Goal: Task Accomplishment & Management: Manage account settings

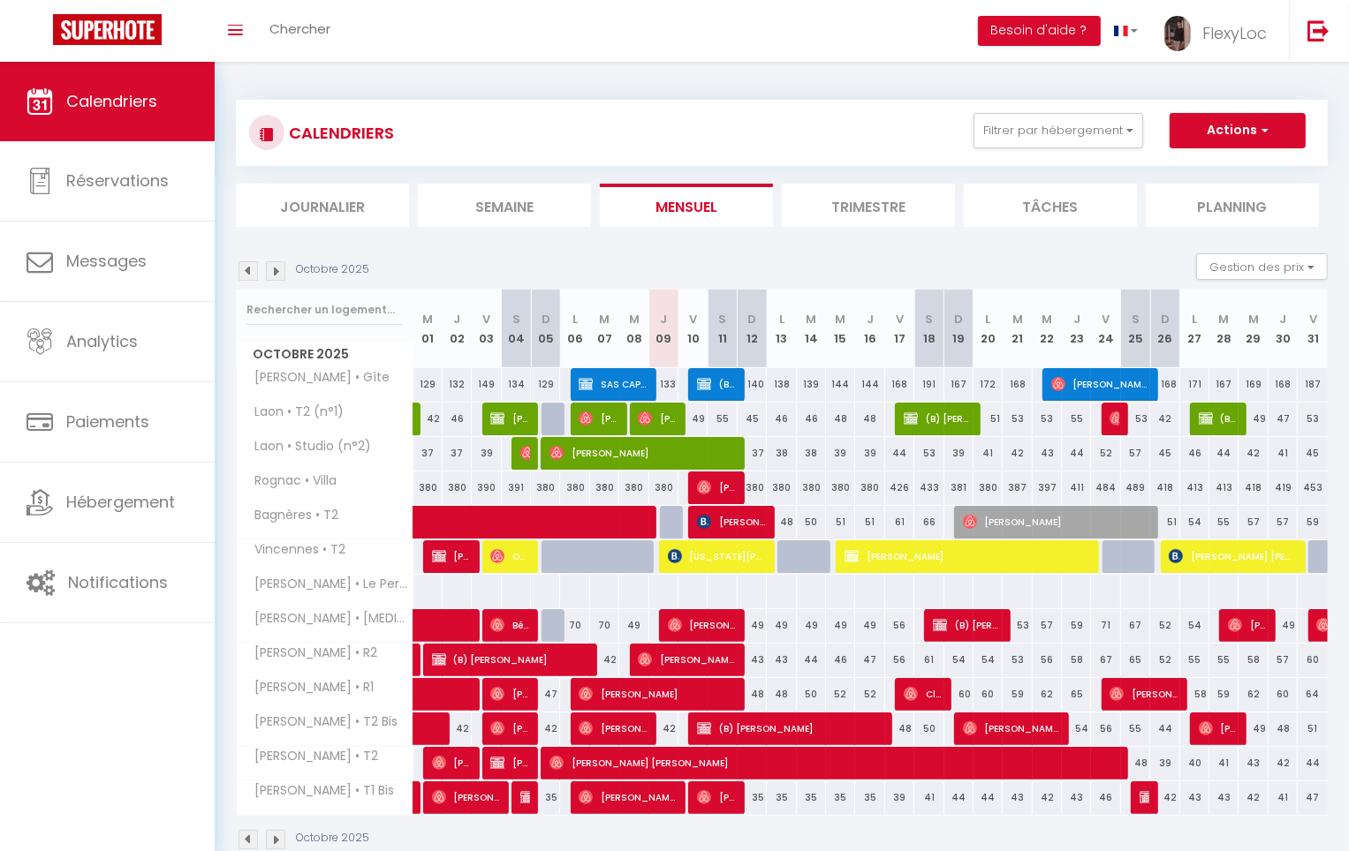
scroll to position [37, 0]
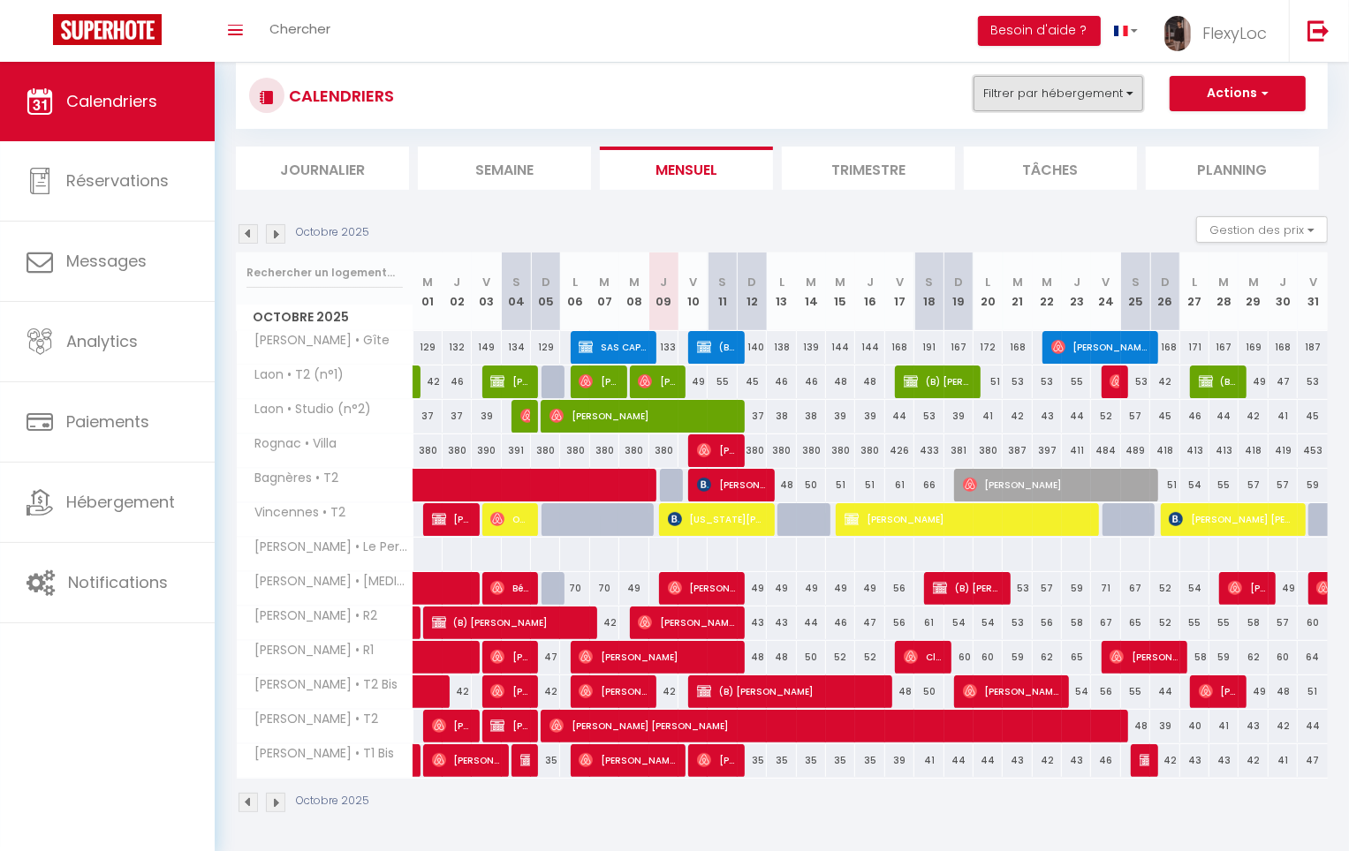
click at [1011, 109] on button "Filtrer par hébergement" at bounding box center [1058, 93] width 170 height 35
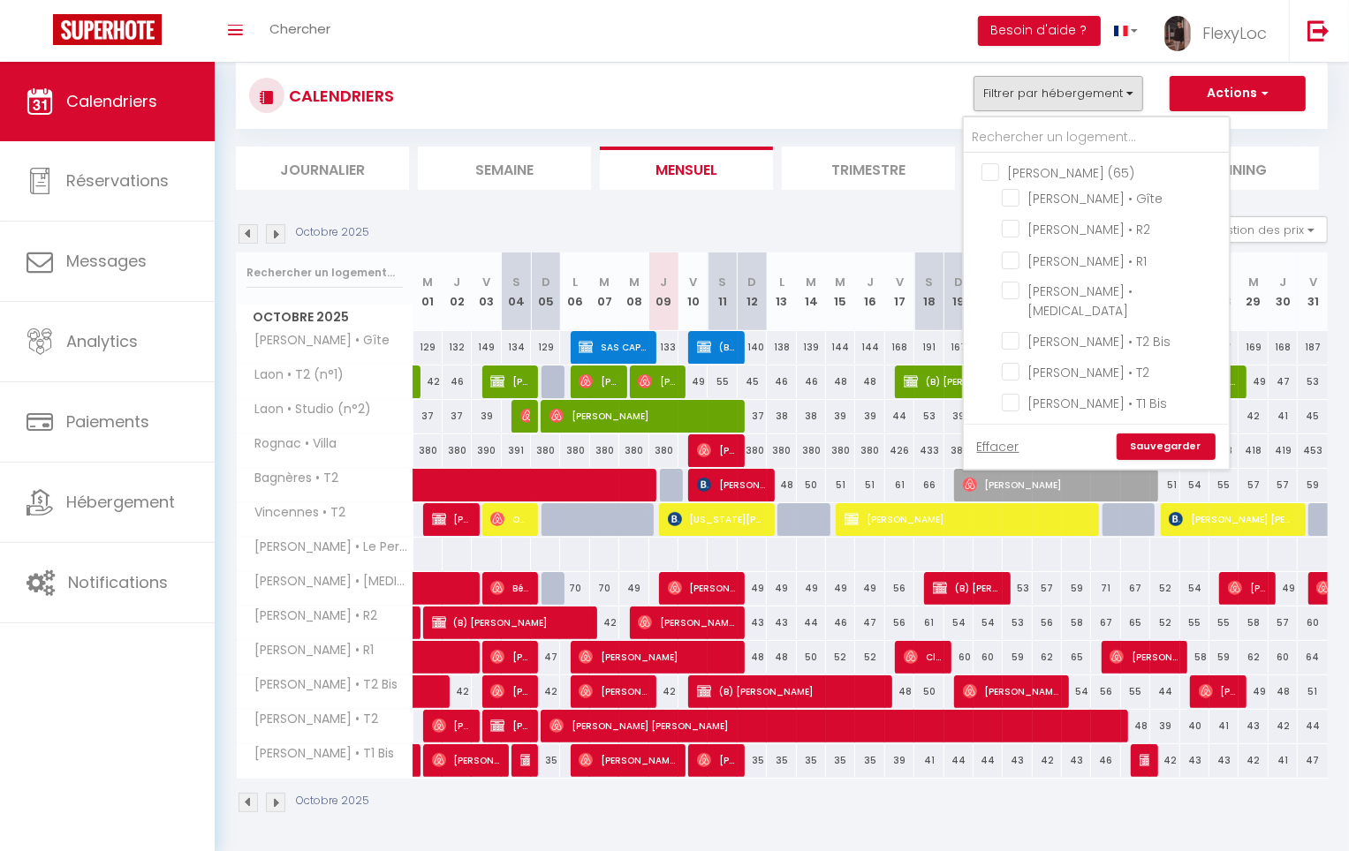
click at [1008, 169] on input "[PERSON_NAME] (65)" at bounding box center [1113, 172] width 265 height 18
checkbox input "true"
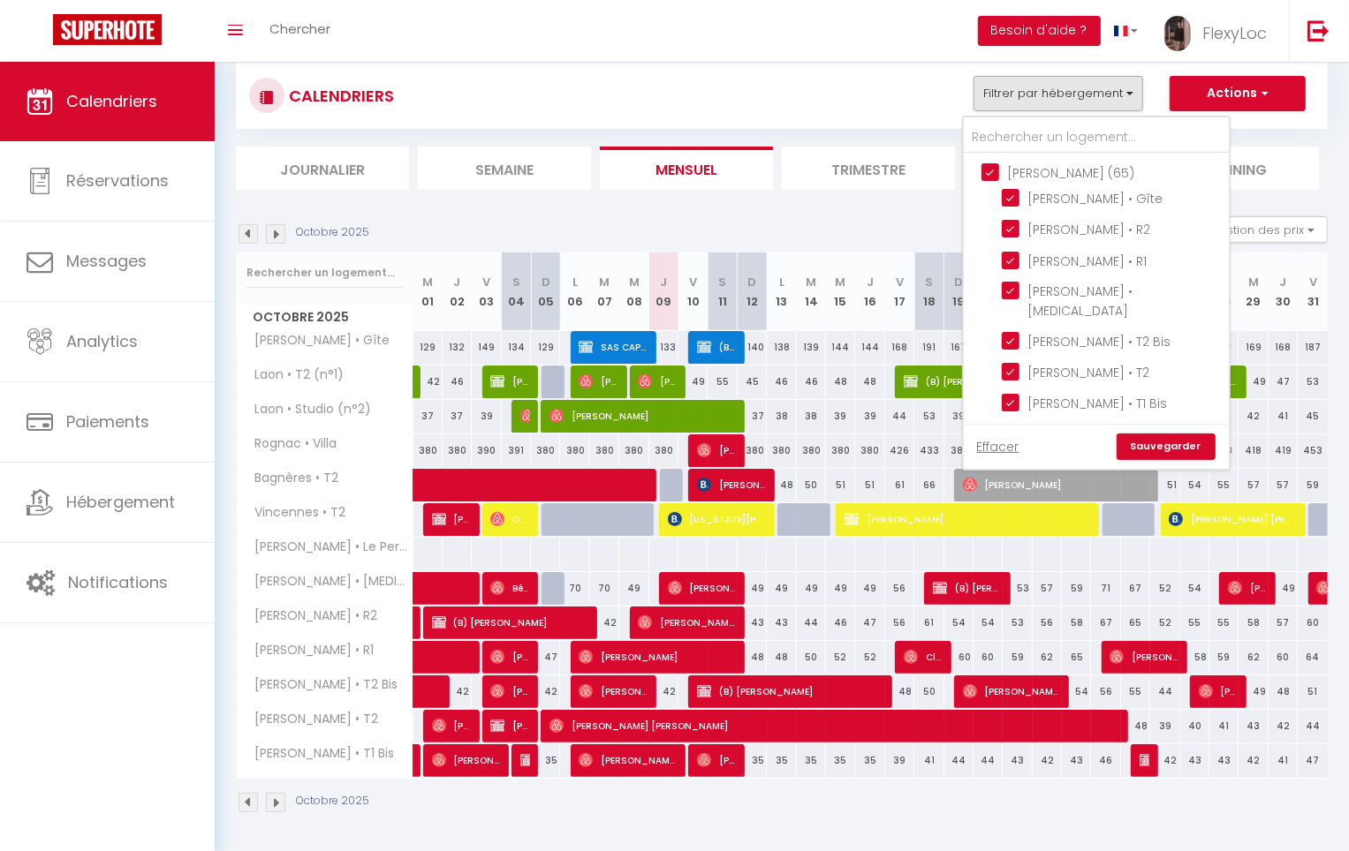
checkbox input "true"
checkbox input "false"
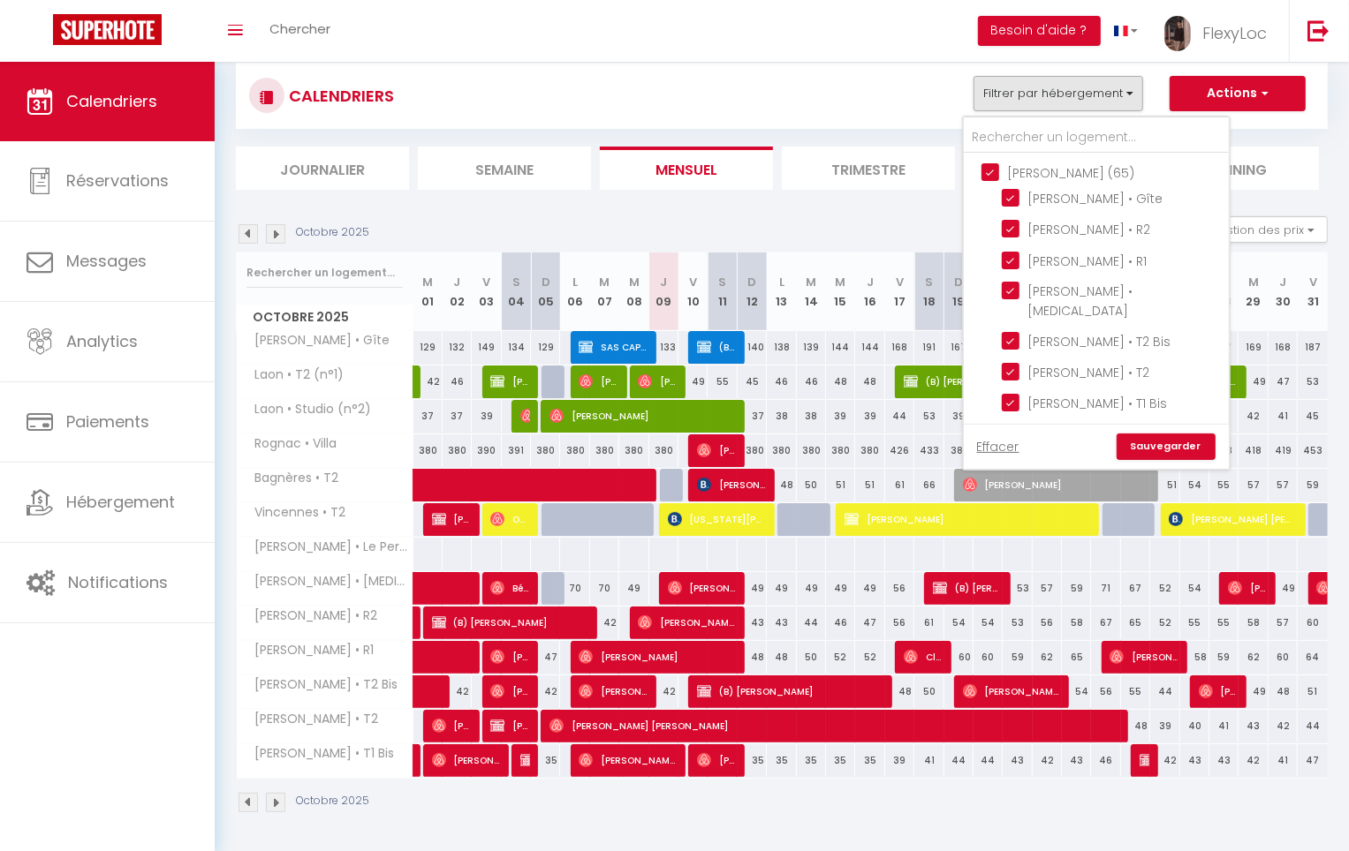
checkbox input "false"
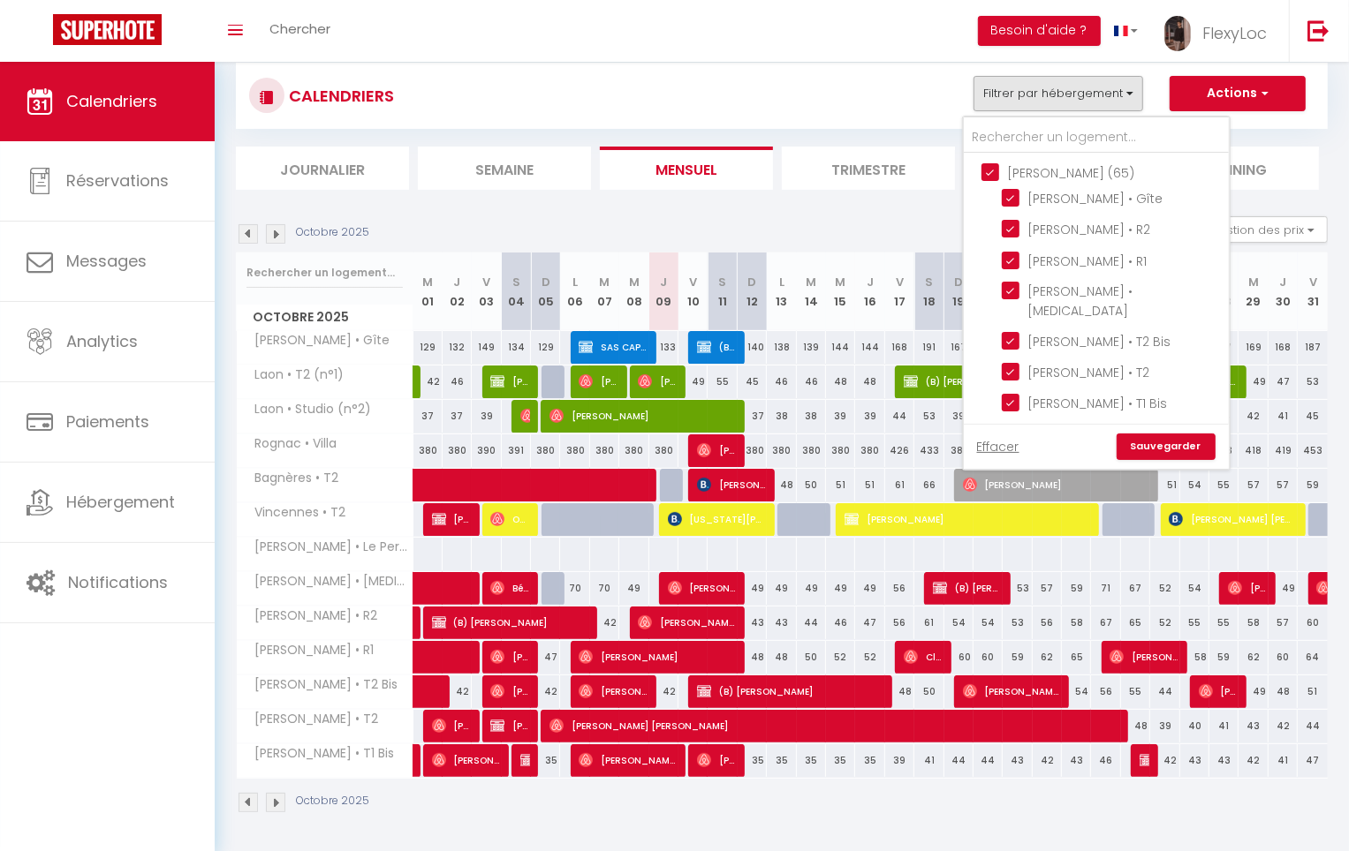
click at [1177, 439] on link "Sauvegarder" at bounding box center [1165, 447] width 99 height 26
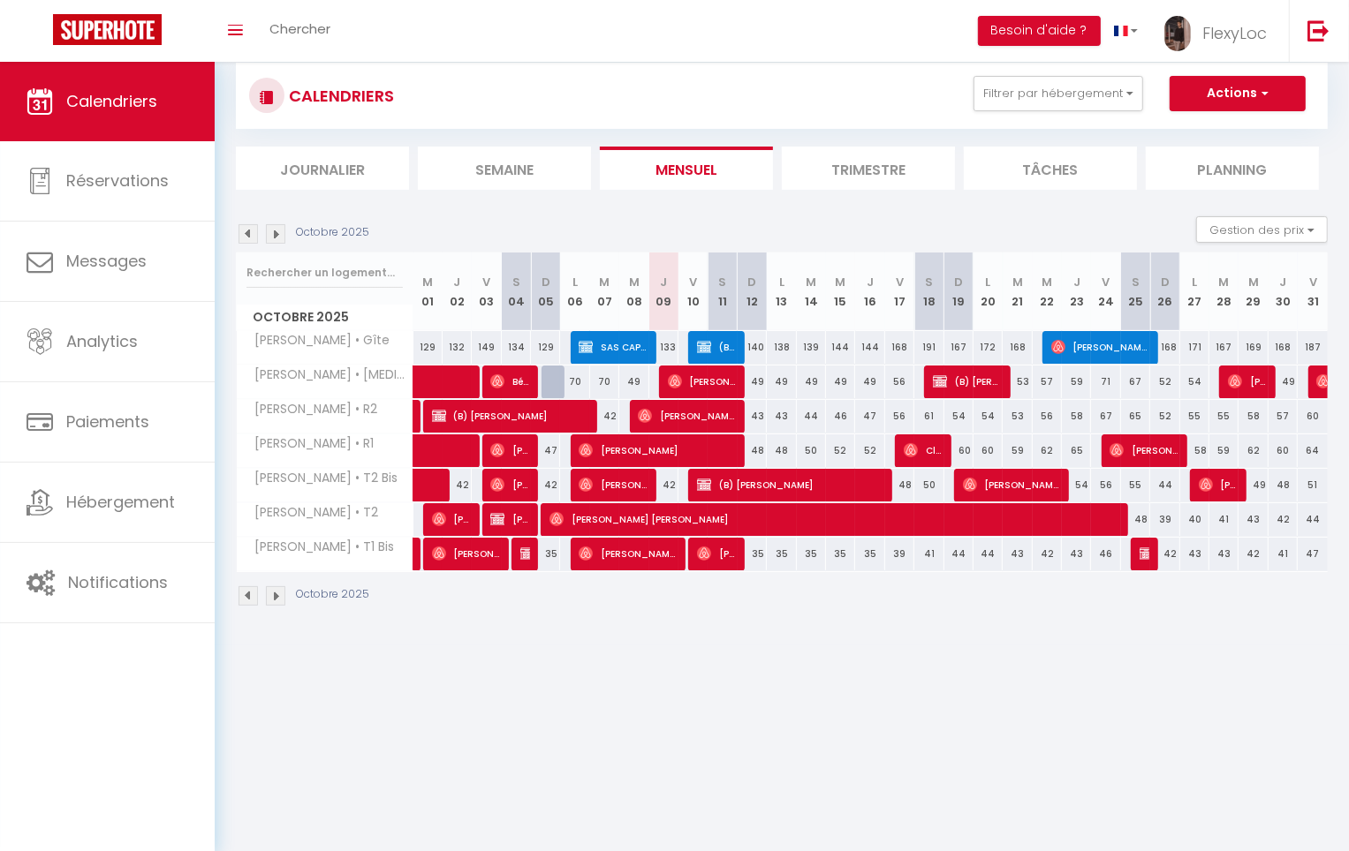
click at [274, 238] on img at bounding box center [275, 233] width 19 height 19
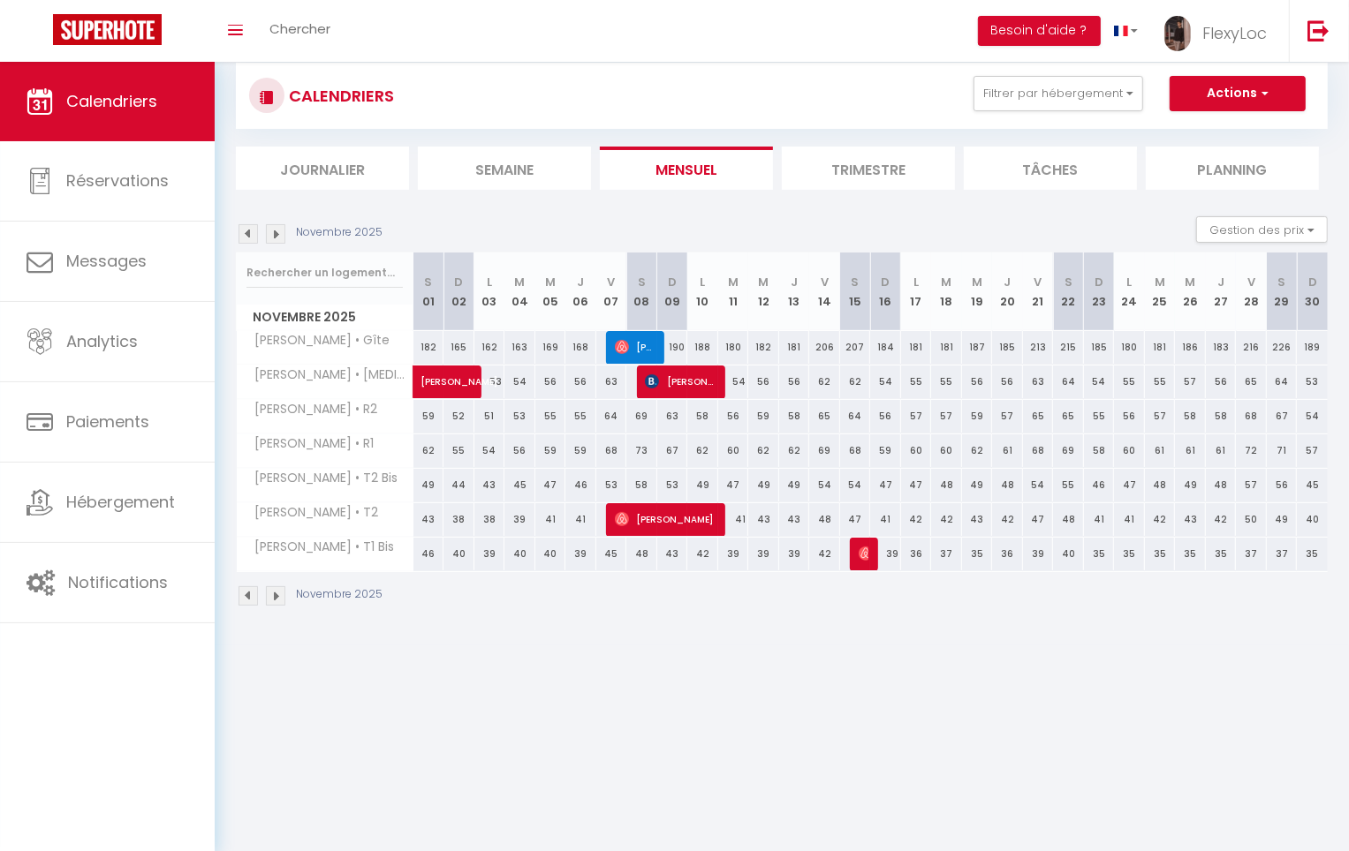
click at [241, 238] on img at bounding box center [247, 233] width 19 height 19
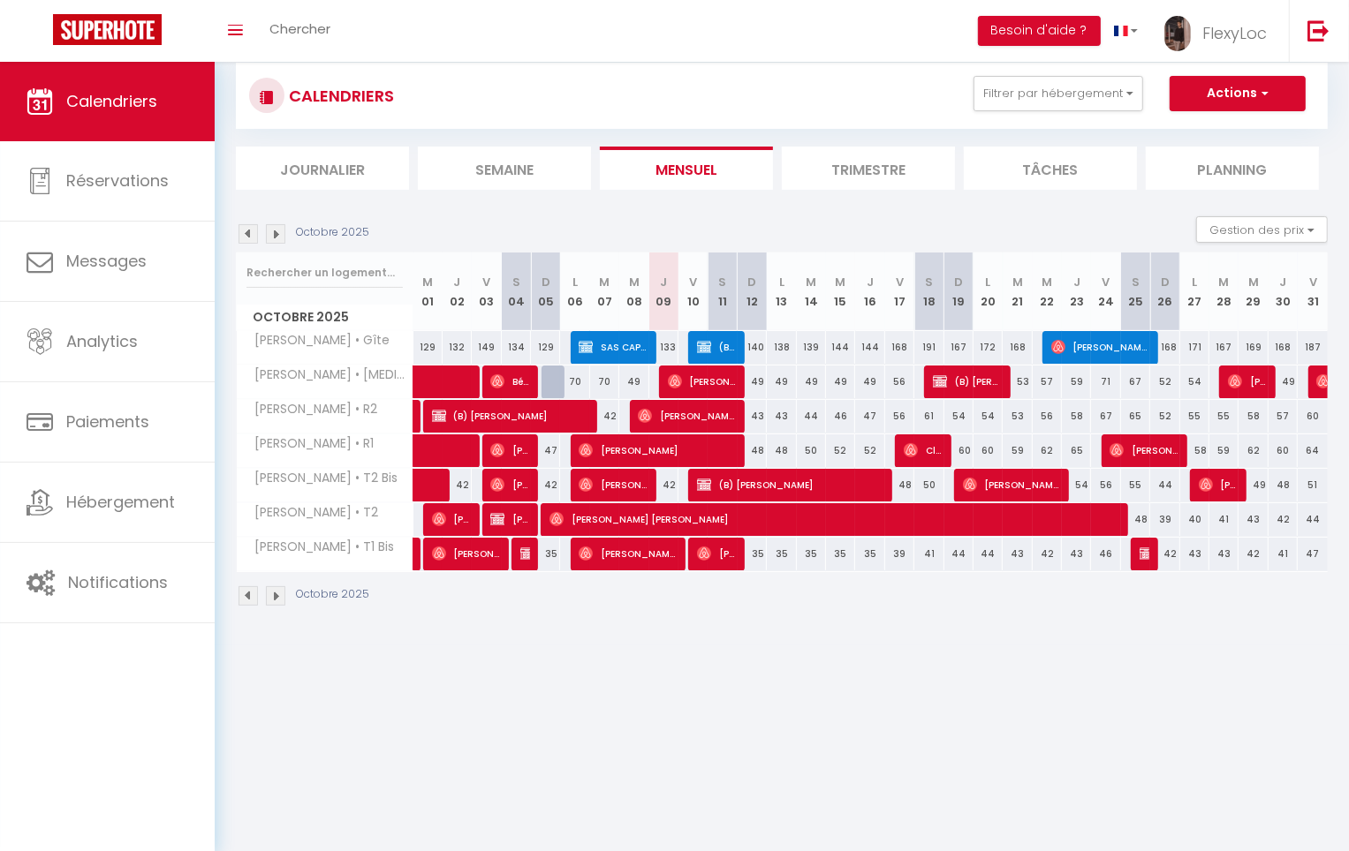
click at [280, 232] on img at bounding box center [275, 233] width 19 height 19
select select
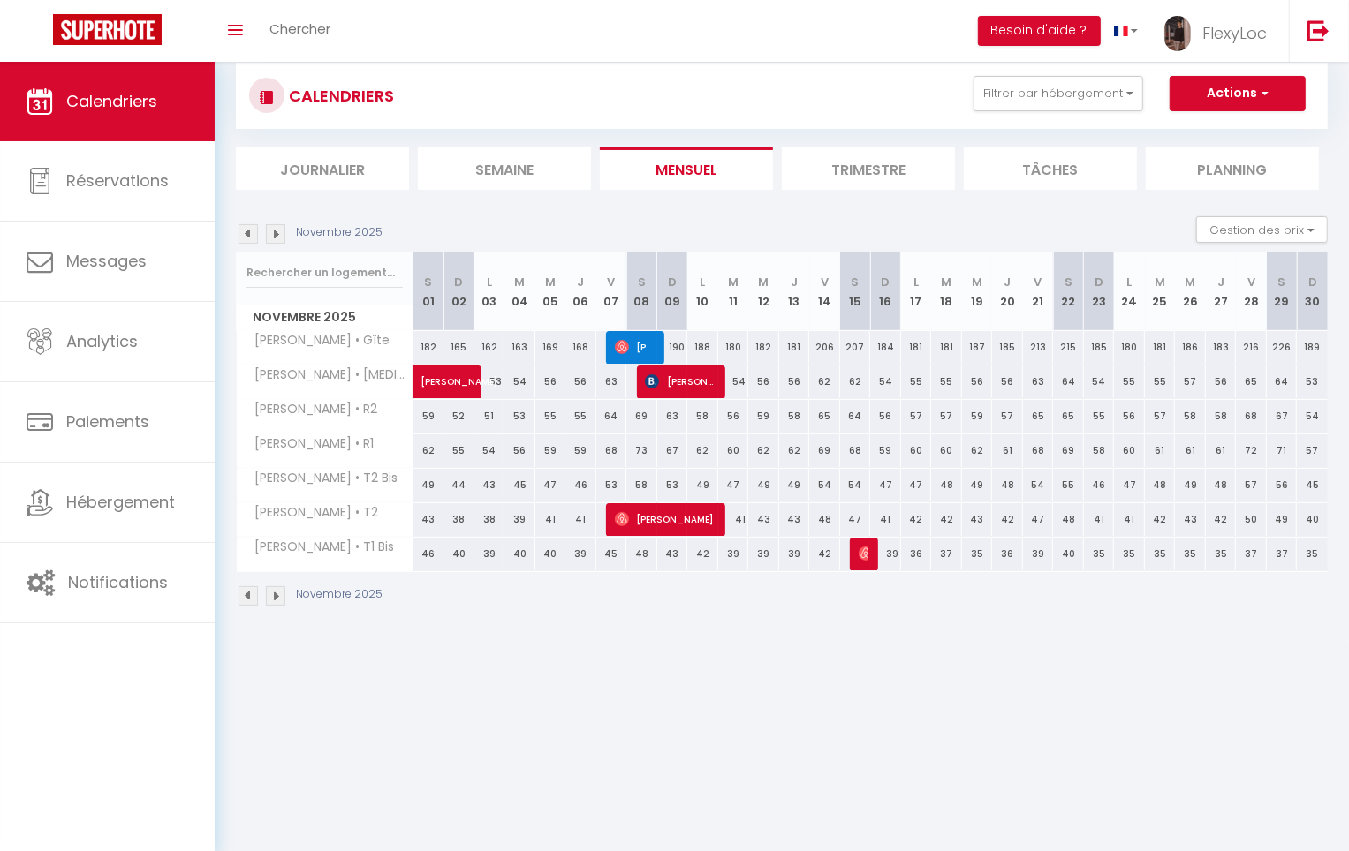
click at [625, 381] on div "65" at bounding box center [641, 382] width 32 height 33
click at [611, 382] on div "63" at bounding box center [611, 382] width 31 height 33
type input "63"
select select "1"
type input "Ven 07 Novembre 2025"
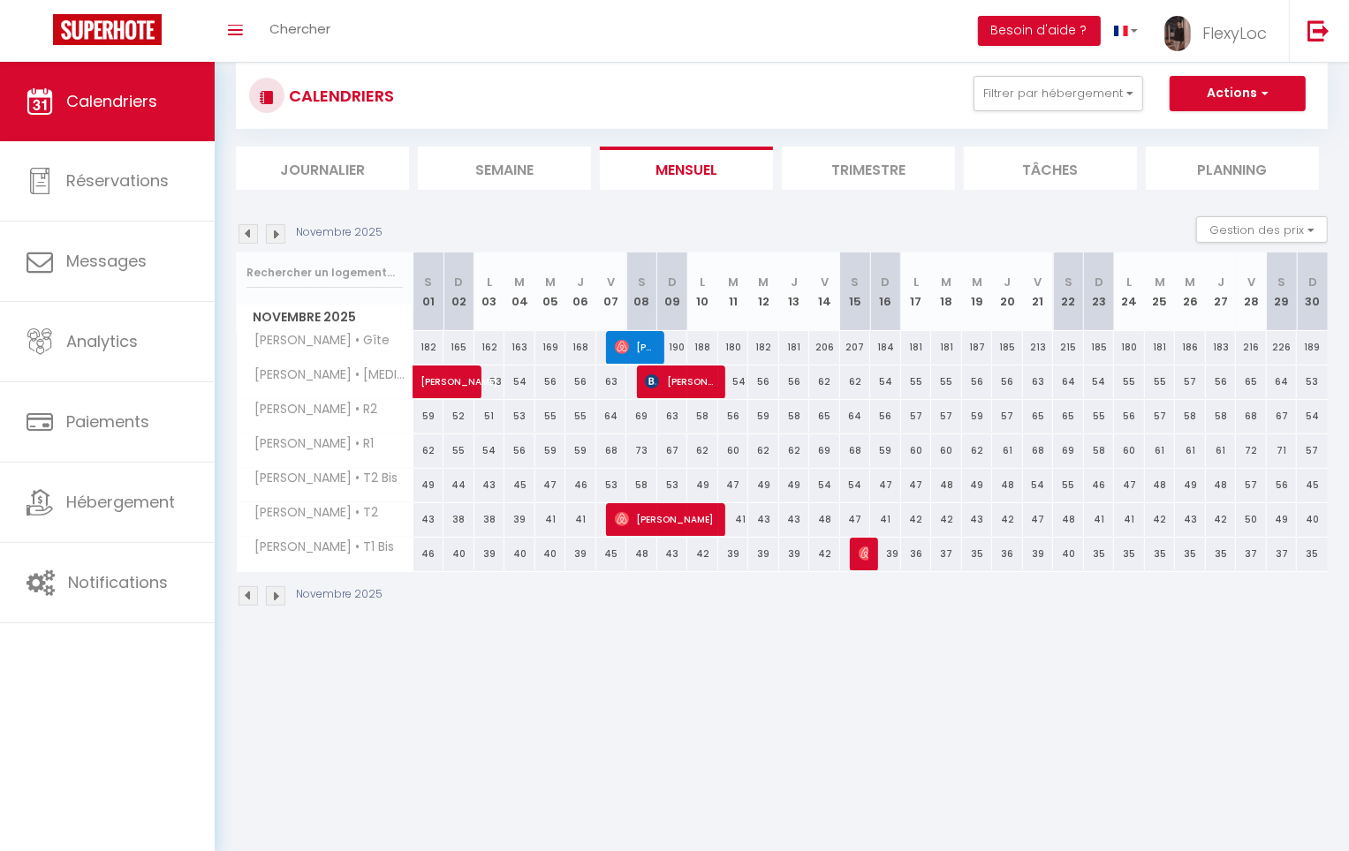
type input "Sam 08 Novembre 2025"
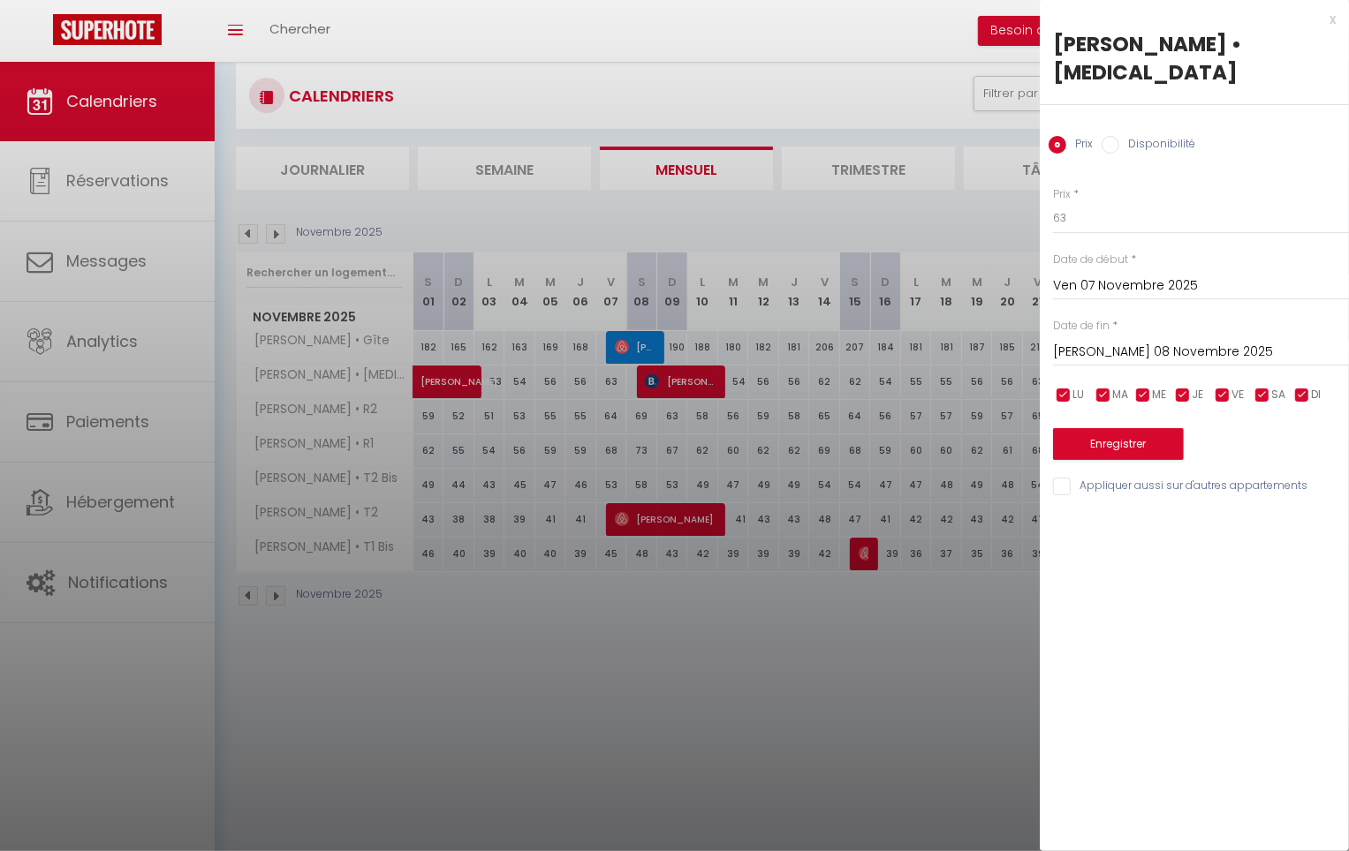
click at [1161, 136] on label "Disponibilité" at bounding box center [1157, 145] width 76 height 19
click at [1119, 136] on input "Disponibilité" at bounding box center [1110, 145] width 18 height 18
radio input "true"
radio input "false"
click at [1142, 186] on div "Statut * Disponible Indisponible" at bounding box center [1201, 211] width 296 height 50
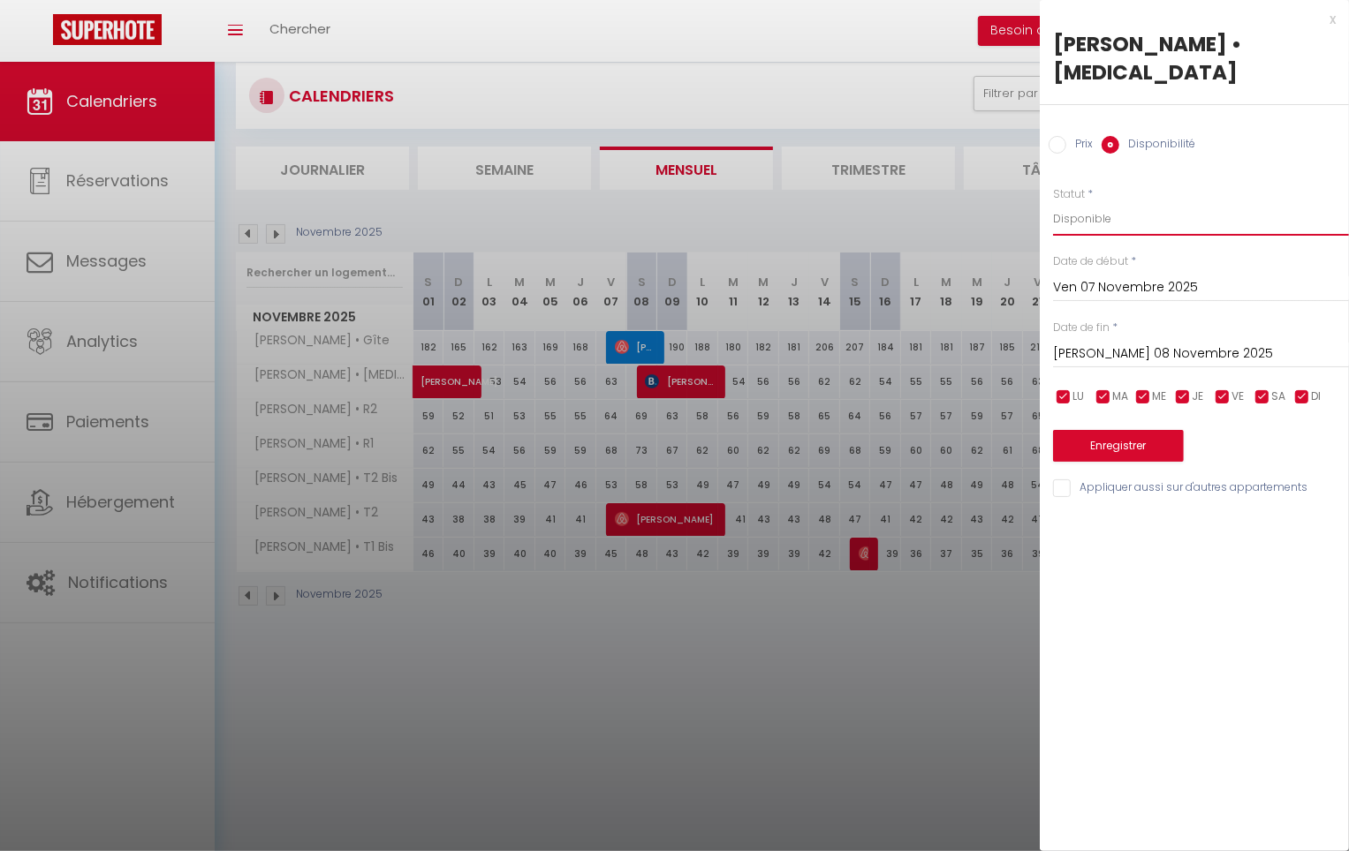
click at [1134, 202] on select "Disponible Indisponible" at bounding box center [1201, 219] width 296 height 34
select select "0"
click at [1053, 202] on select "Disponible Indisponible" at bounding box center [1201, 219] width 296 height 34
click at [1147, 430] on button "Enregistrer" at bounding box center [1118, 446] width 131 height 32
